Goal: Register for event/course

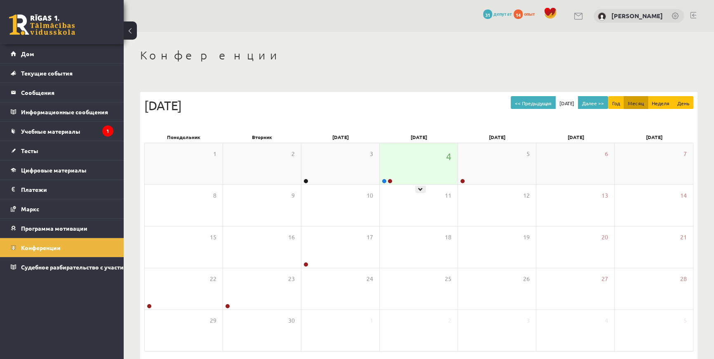
click at [386, 178] on div at bounding box center [387, 181] width 14 height 6
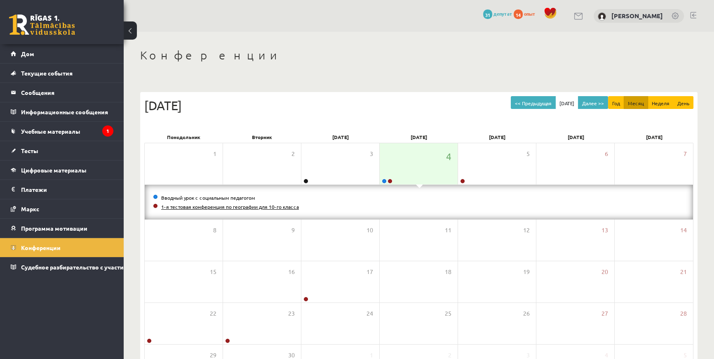
click at [246, 206] on font "1-я тестовая конференция по географии для 10-го класса" at bounding box center [230, 206] width 138 height 7
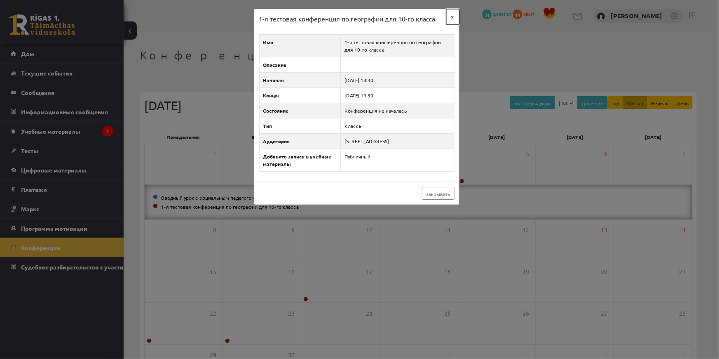
click at [454, 16] on font "×" at bounding box center [452, 16] width 3 height 7
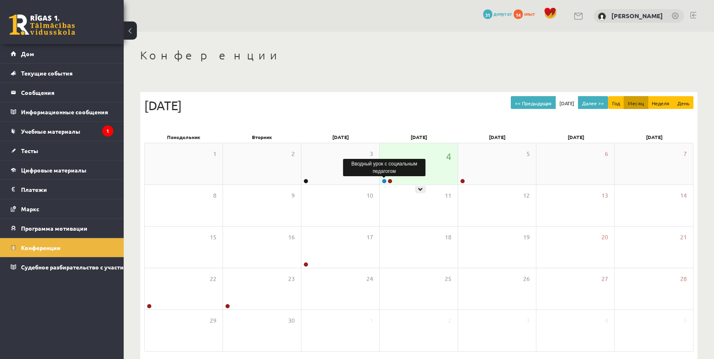
click at [386, 181] on link at bounding box center [384, 180] width 5 height 5
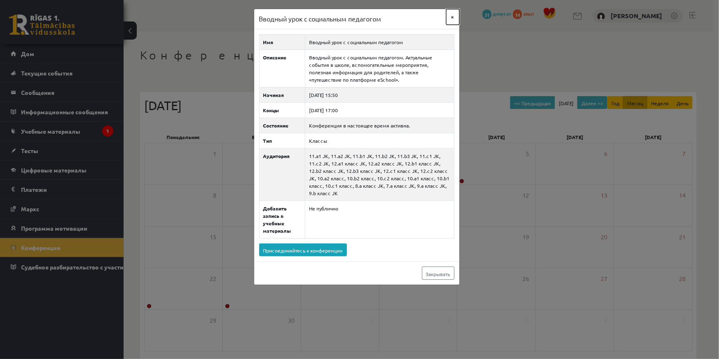
click at [456, 16] on button "×" at bounding box center [452, 17] width 13 height 16
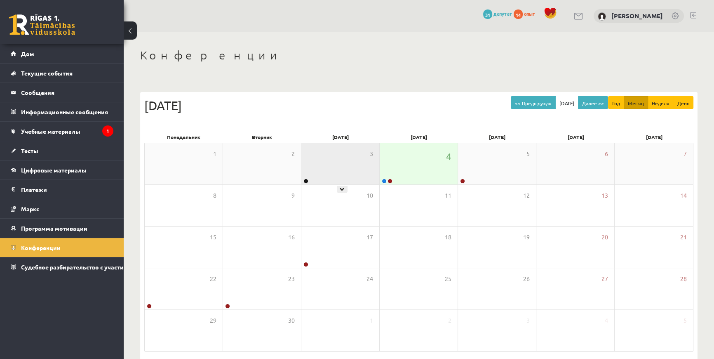
click at [371, 169] on div "3" at bounding box center [340, 163] width 78 height 41
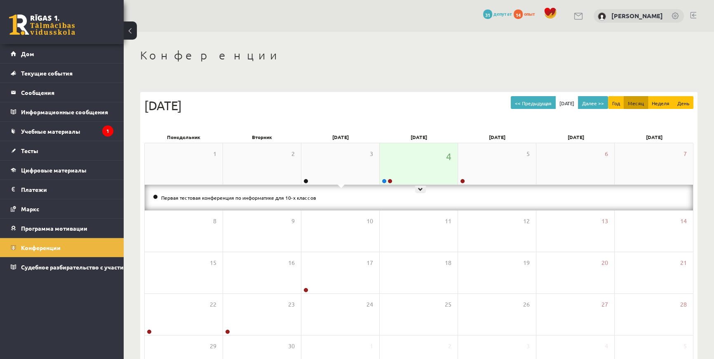
click at [399, 177] on div "4" at bounding box center [419, 163] width 78 height 41
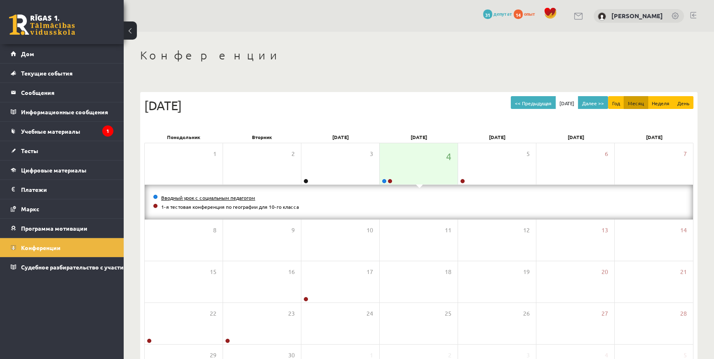
click at [232, 199] on font "Вводный урок с социальным педагогом" at bounding box center [208, 197] width 94 height 7
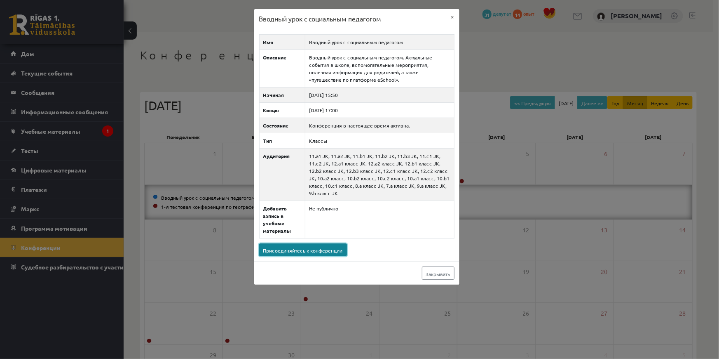
click at [306, 247] on font "Присоединяйтесь к конференции" at bounding box center [303, 250] width 80 height 7
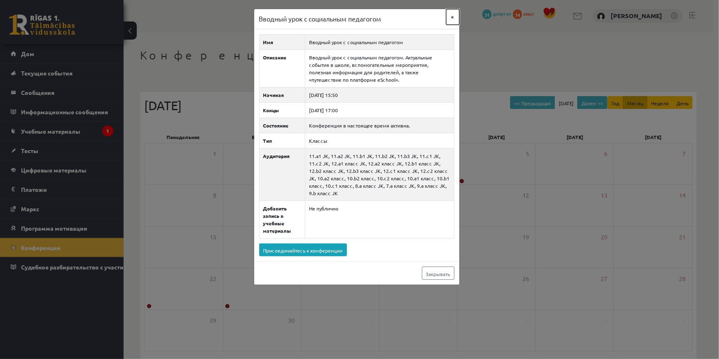
click at [450, 14] on button "×" at bounding box center [452, 17] width 13 height 16
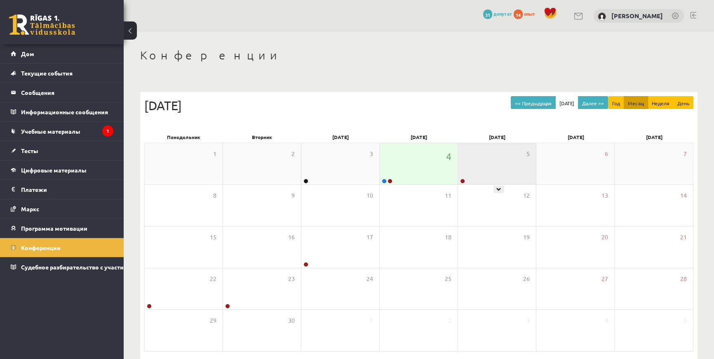
click at [464, 172] on div "5" at bounding box center [497, 163] width 78 height 41
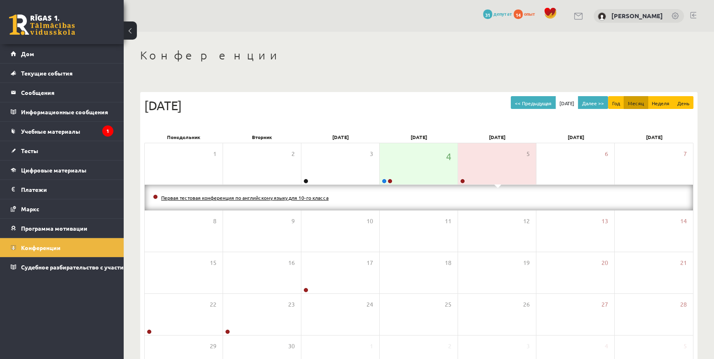
click at [248, 197] on font "Первая тестовая конференция по английскому языку для 10-го класса" at bounding box center [244, 197] width 167 height 7
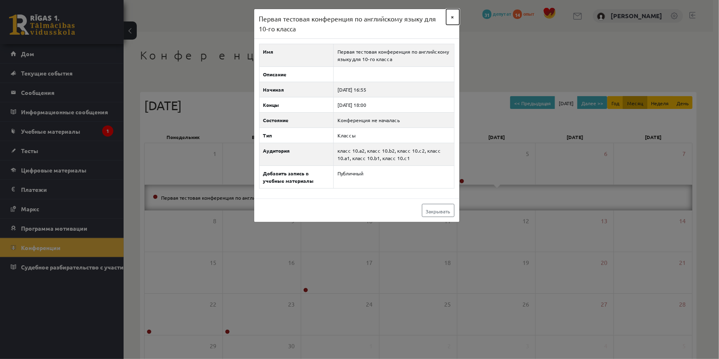
click at [449, 17] on button "×" at bounding box center [452, 17] width 13 height 16
